Goal: Task Accomplishment & Management: Manage account settings

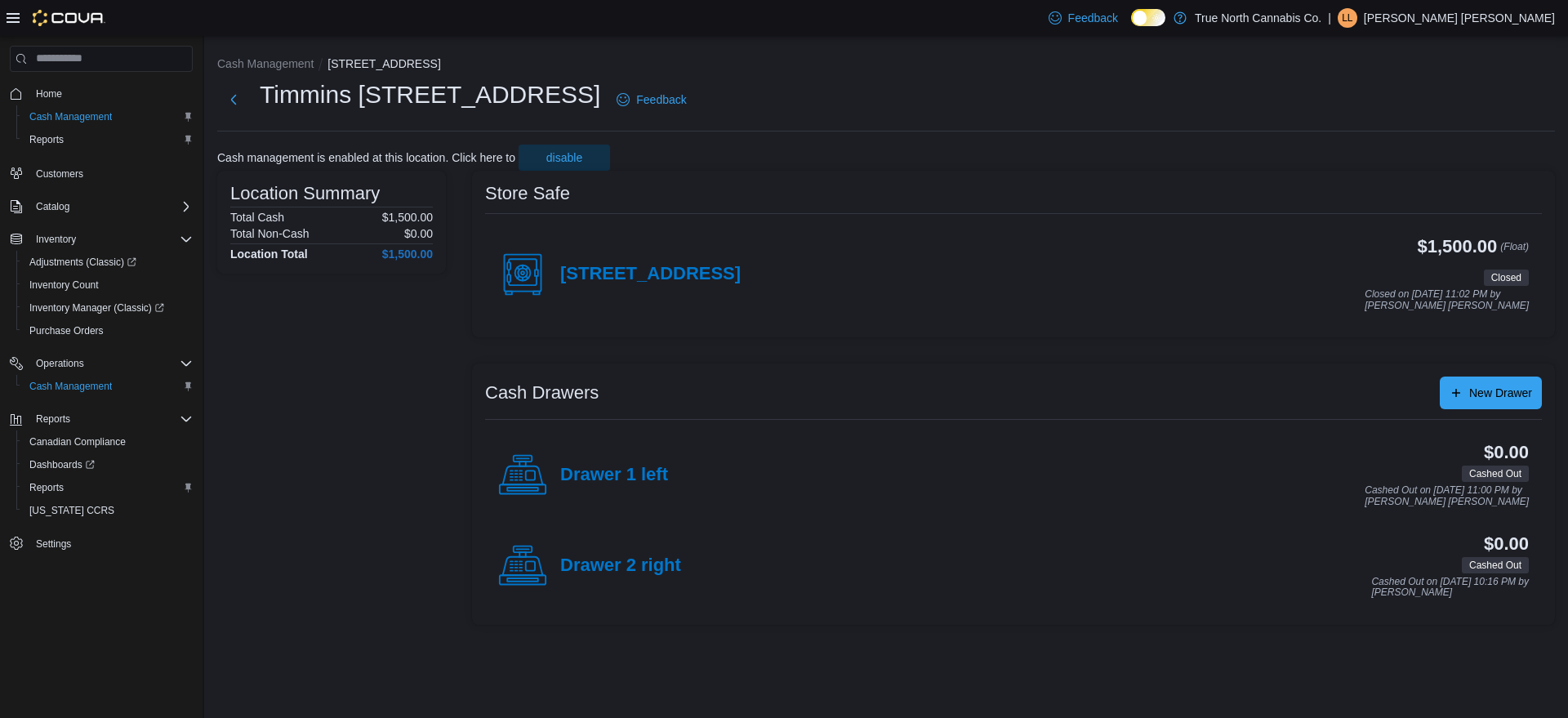
click at [1505, 13] on p "Loveleen Loveleen" at bounding box center [1459, 18] width 191 height 19
click at [1470, 161] on span "Sign Out" at bounding box center [1450, 159] width 44 height 16
